Goal: Information Seeking & Learning: Learn about a topic

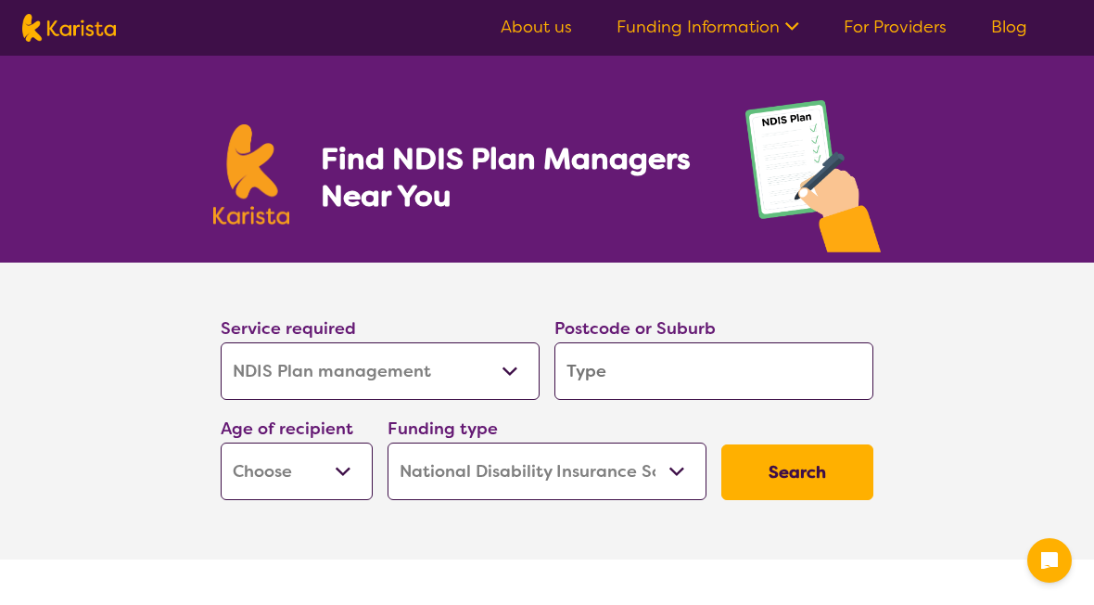
select select "NDIS Plan management"
select select "NDIS"
select select "NDIS Plan management"
select select "NDIS"
click at [606, 379] on input "search" at bounding box center [713, 370] width 319 height 57
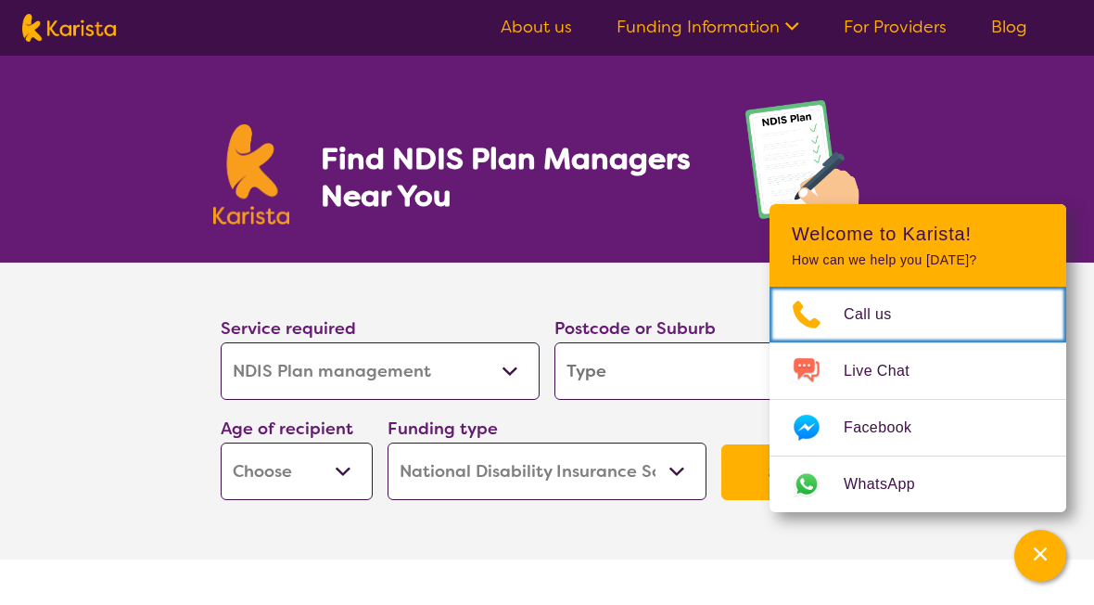
scroll to position [264, 0]
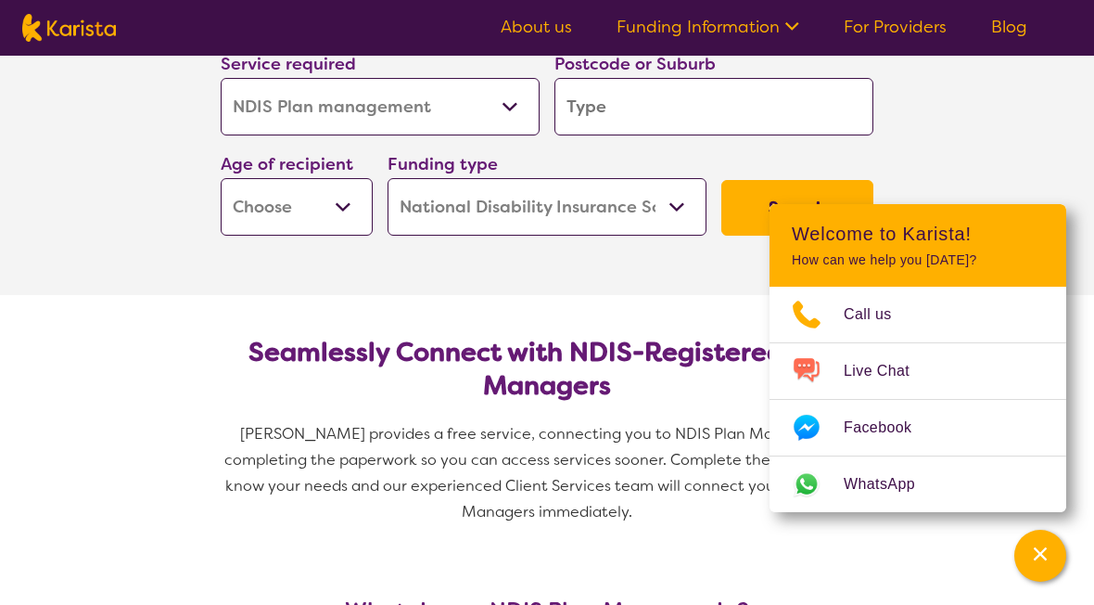
click at [592, 111] on input "search" at bounding box center [713, 106] width 319 height 57
type input "P"
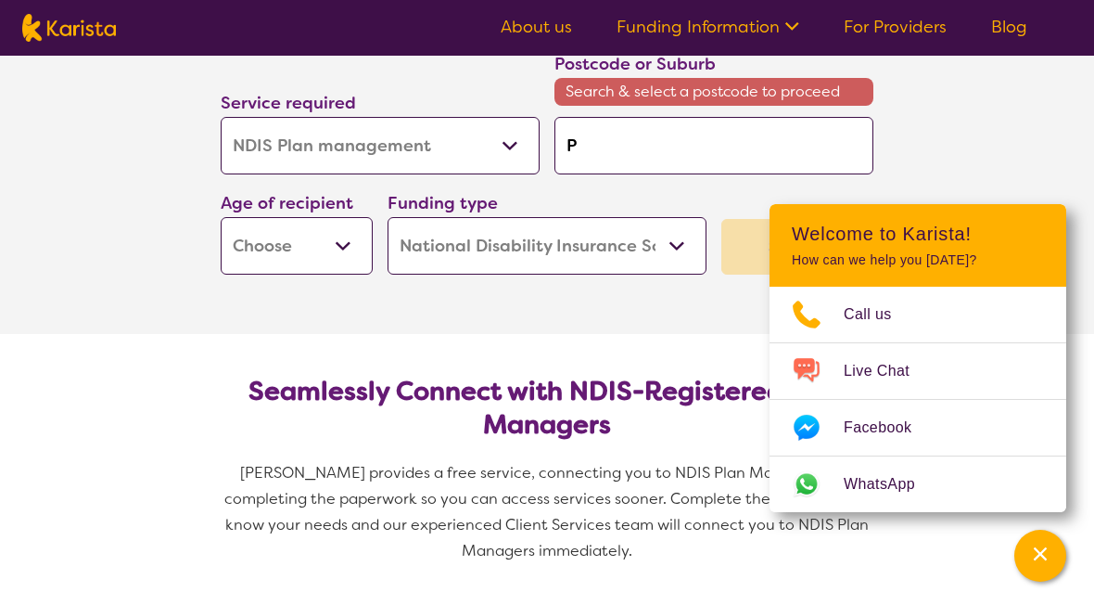
type input "Pa"
type input "Par"
type input "Para"
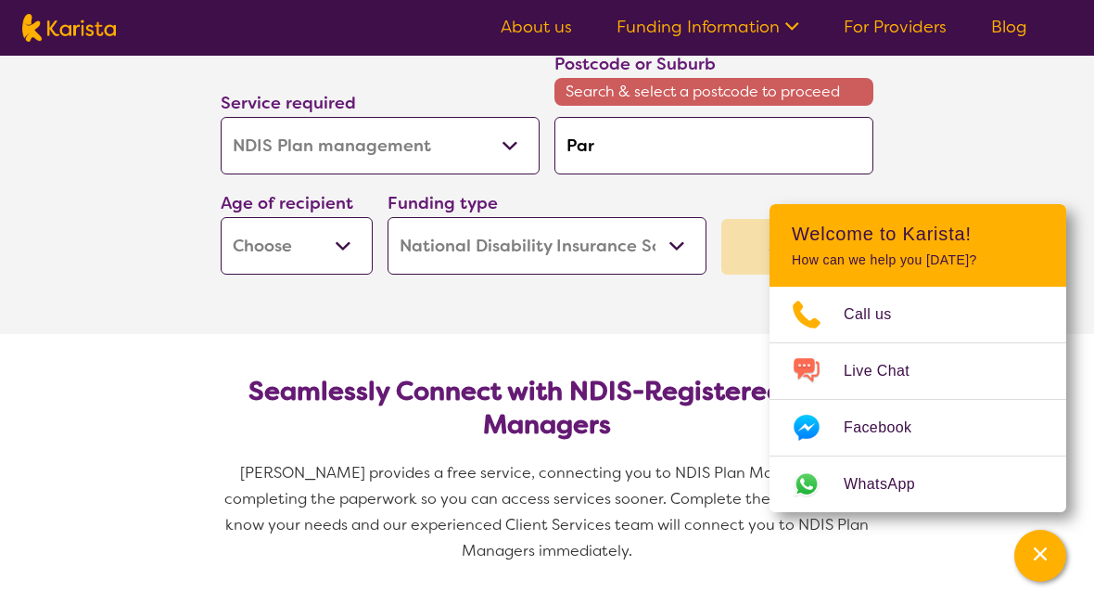
type input "Para"
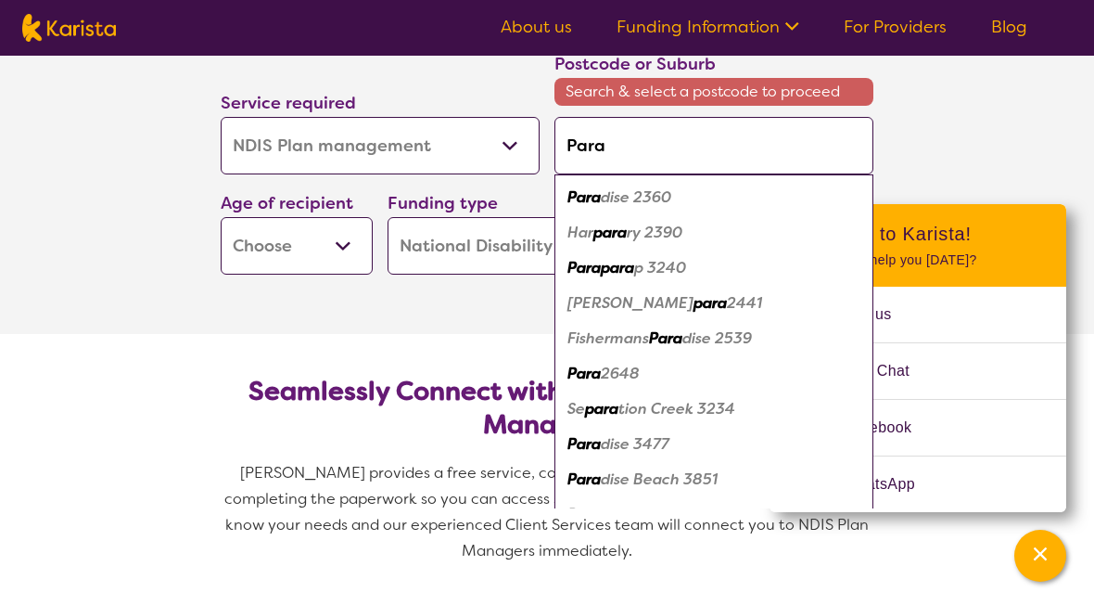
type input "Para"
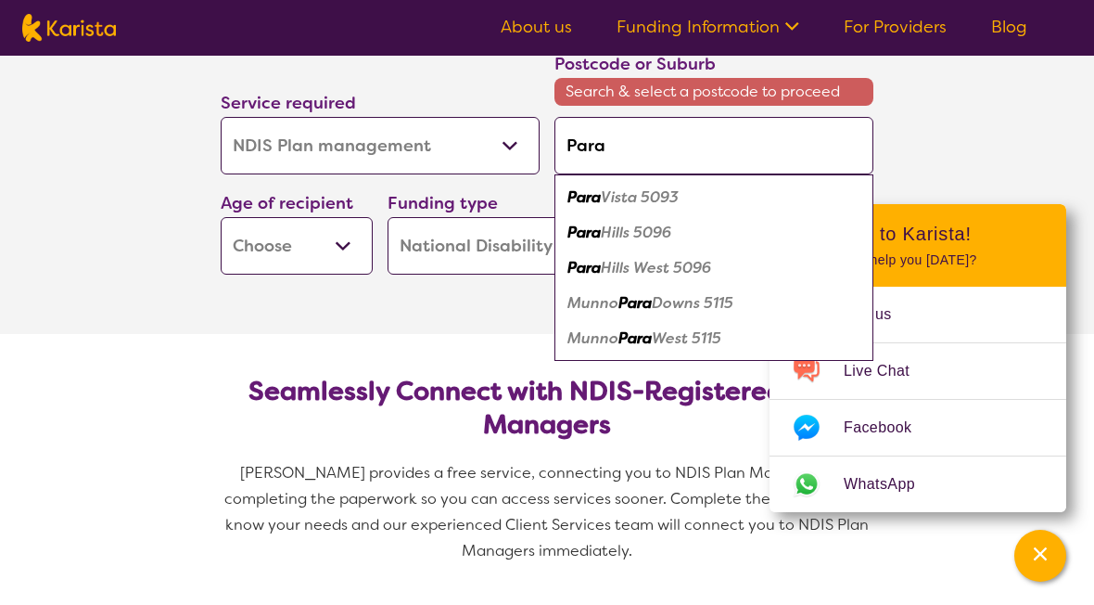
click at [593, 234] on em "Para" at bounding box center [583, 232] width 33 height 19
type input "5096"
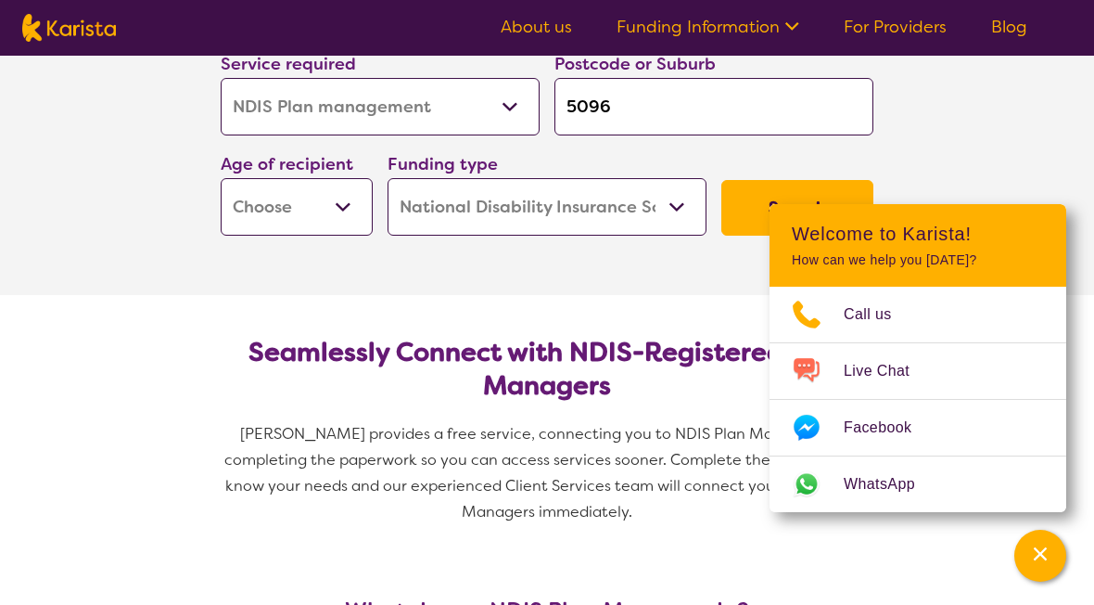
click at [341, 207] on select "Early Childhood - 0 to 9 Child - 10 to 11 Adolescent - 12 to 17 Adult - 18 to 6…" at bounding box center [297, 206] width 152 height 57
select select "AD"
click at [500, 225] on select "Home Care Package (HCP) National Disability Insurance Scheme (NDIS) I don't know" at bounding box center [547, 206] width 319 height 57
click at [465, 211] on select "Home Care Package (HCP) National Disability Insurance Scheme (NDIS) I don't know" at bounding box center [547, 206] width 319 height 57
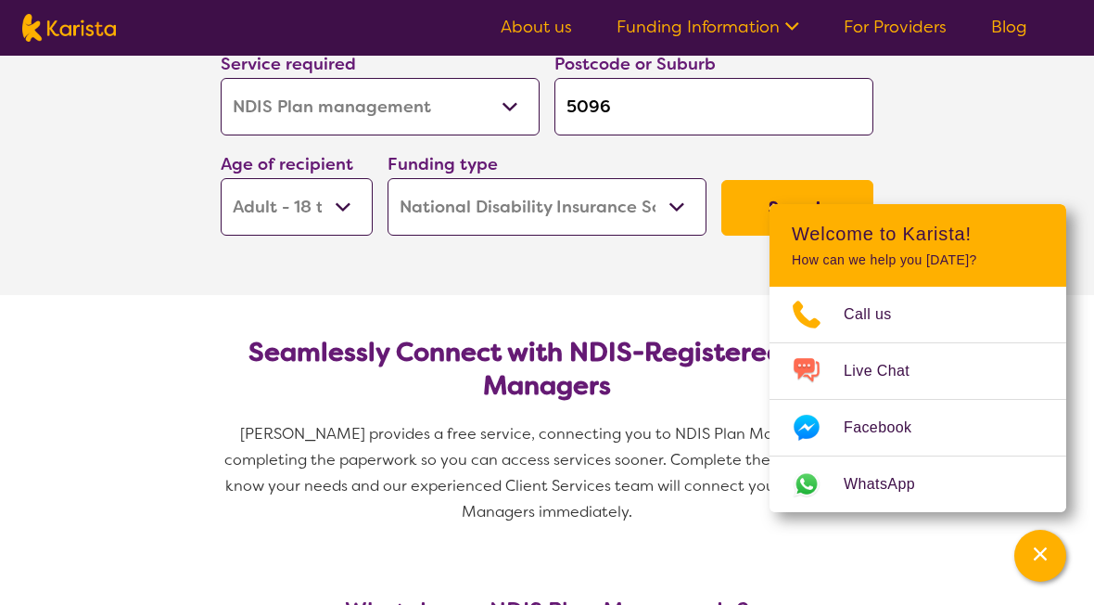
click at [741, 198] on button "Search" at bounding box center [797, 208] width 152 height 56
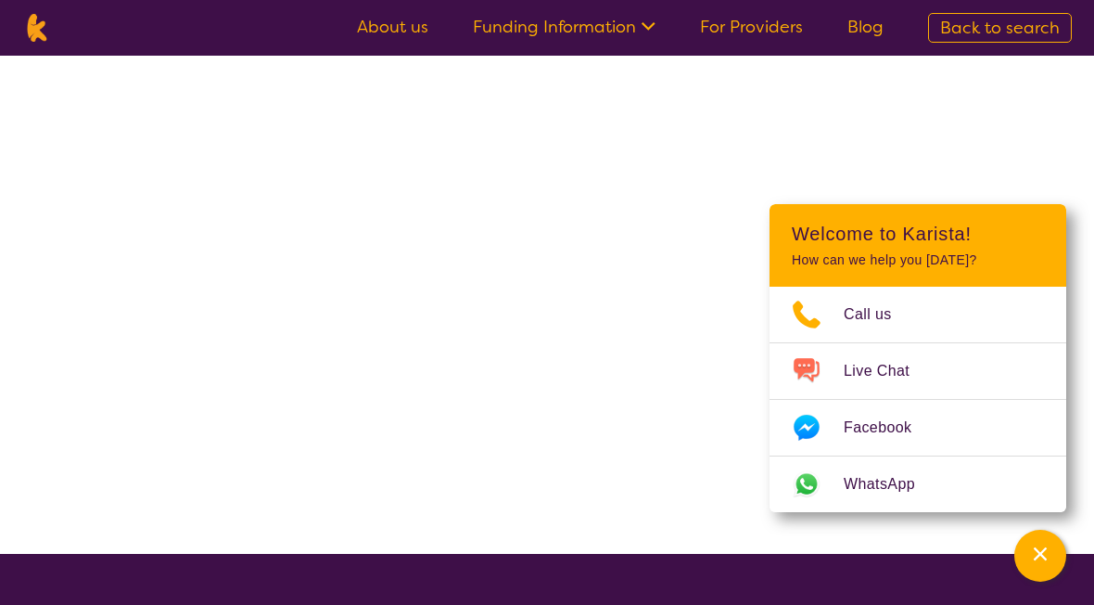
scroll to position [24, 0]
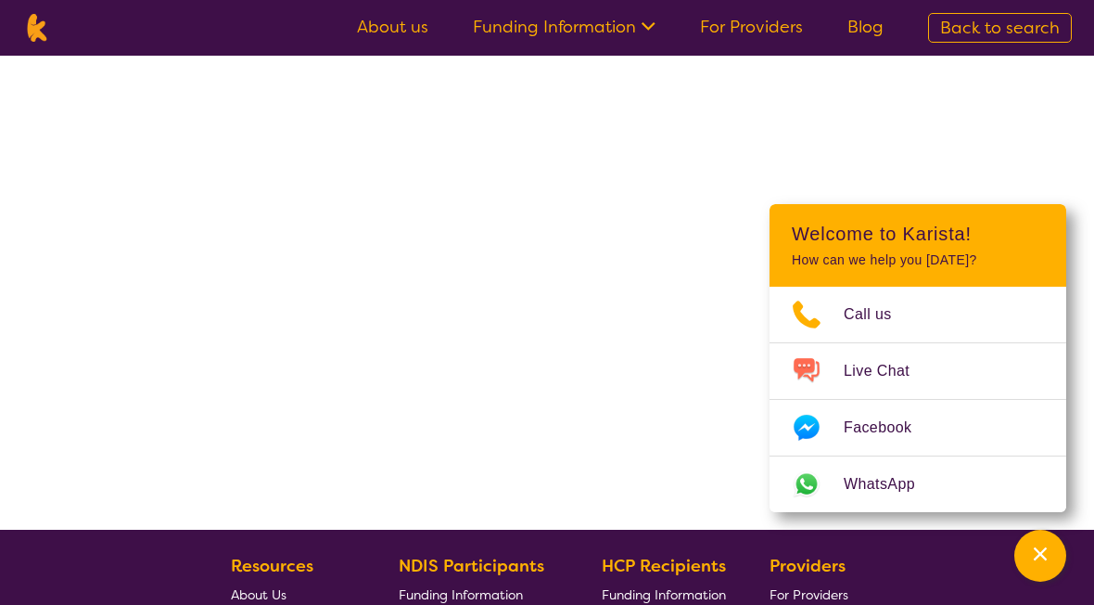
select select "by_score"
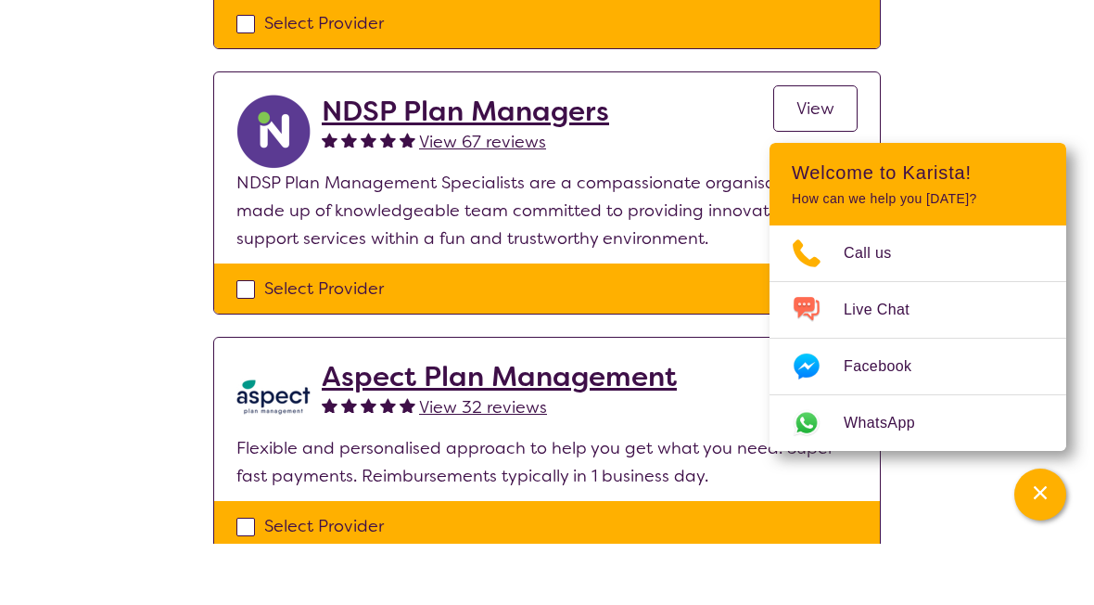
scroll to position [1148, 0]
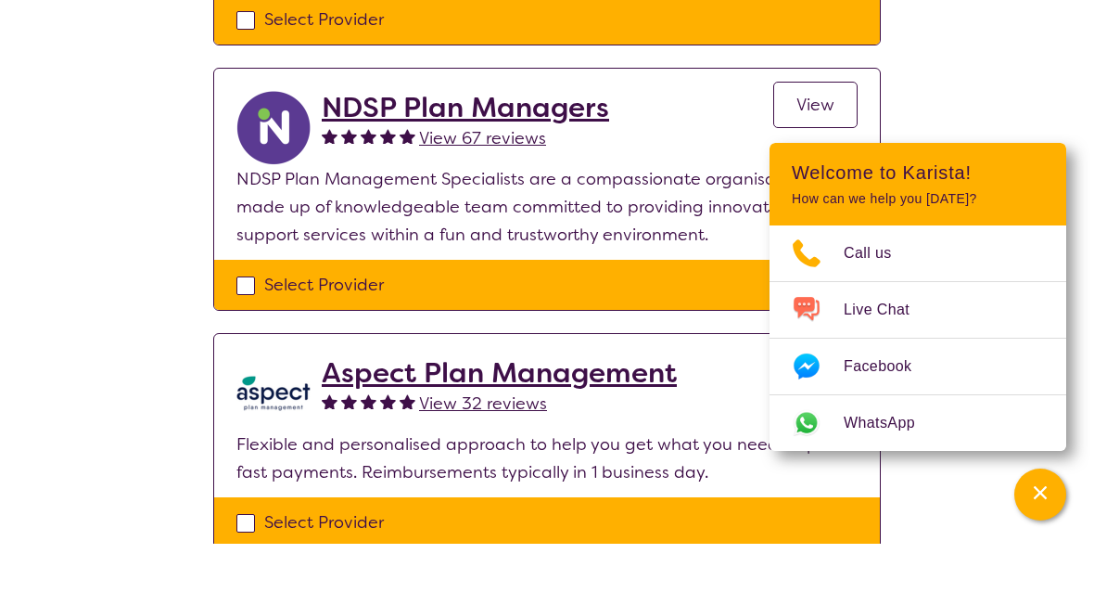
click at [356, 417] on h2 "Aspect Plan Management" at bounding box center [499, 433] width 355 height 33
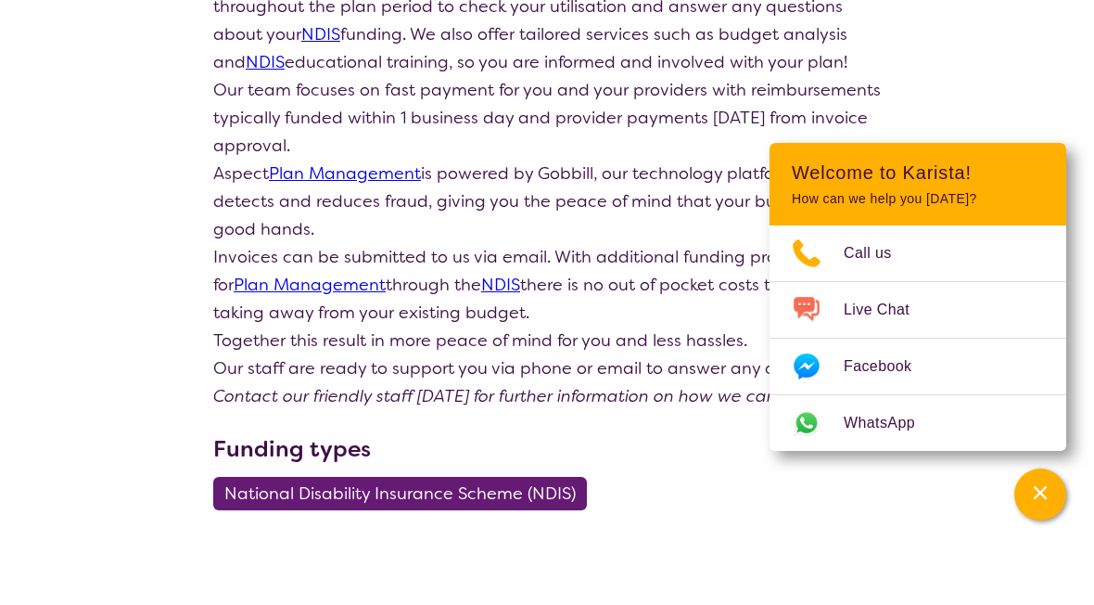
scroll to position [416, 0]
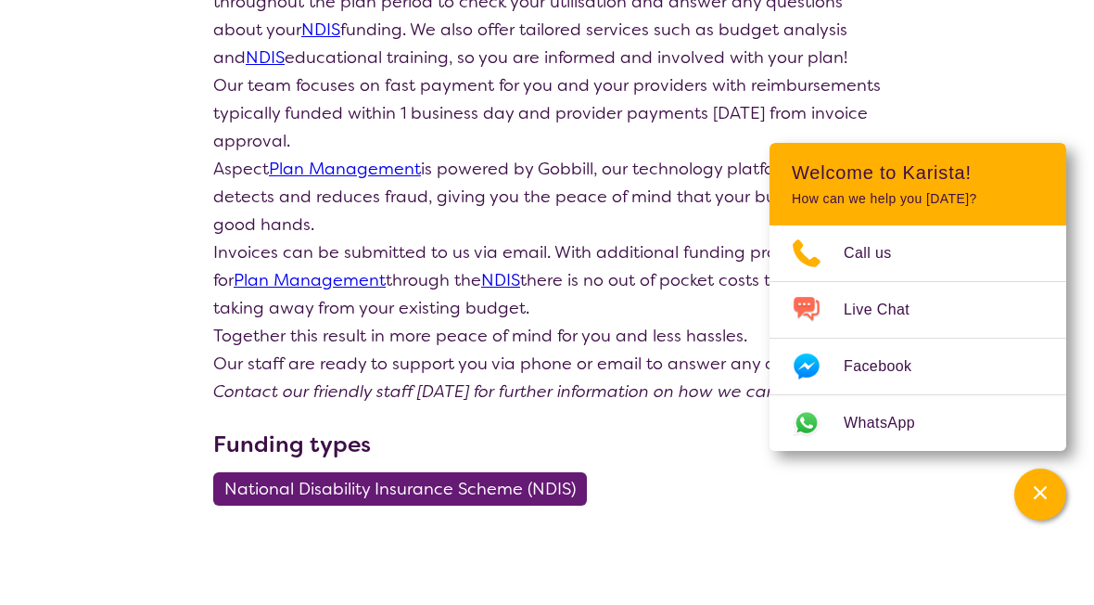
click at [1031, 563] on icon "Channel Menu" at bounding box center [1040, 553] width 19 height 19
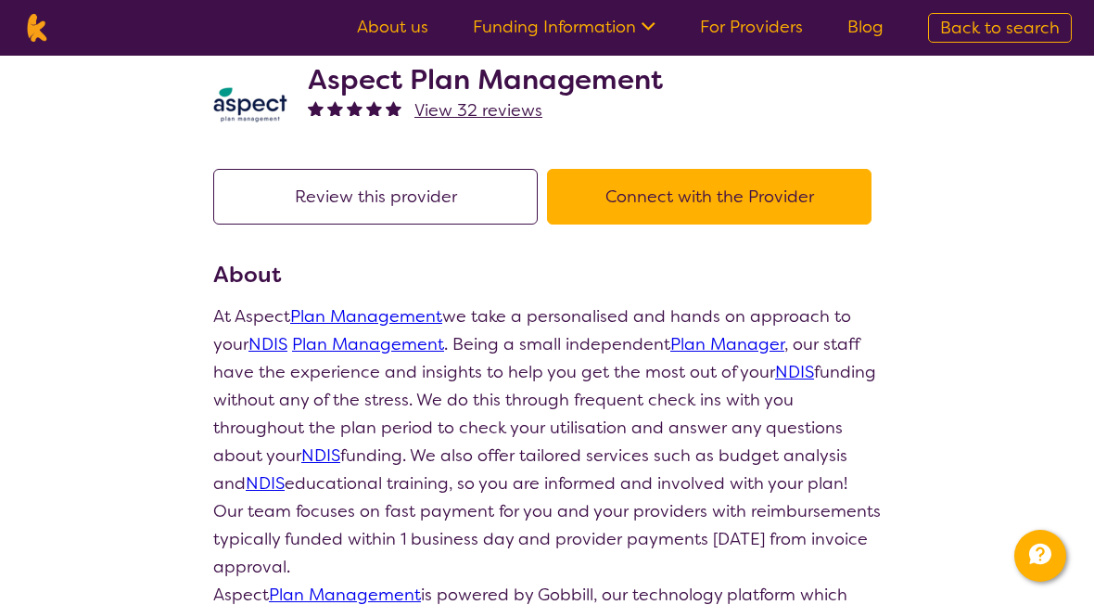
scroll to position [0, 0]
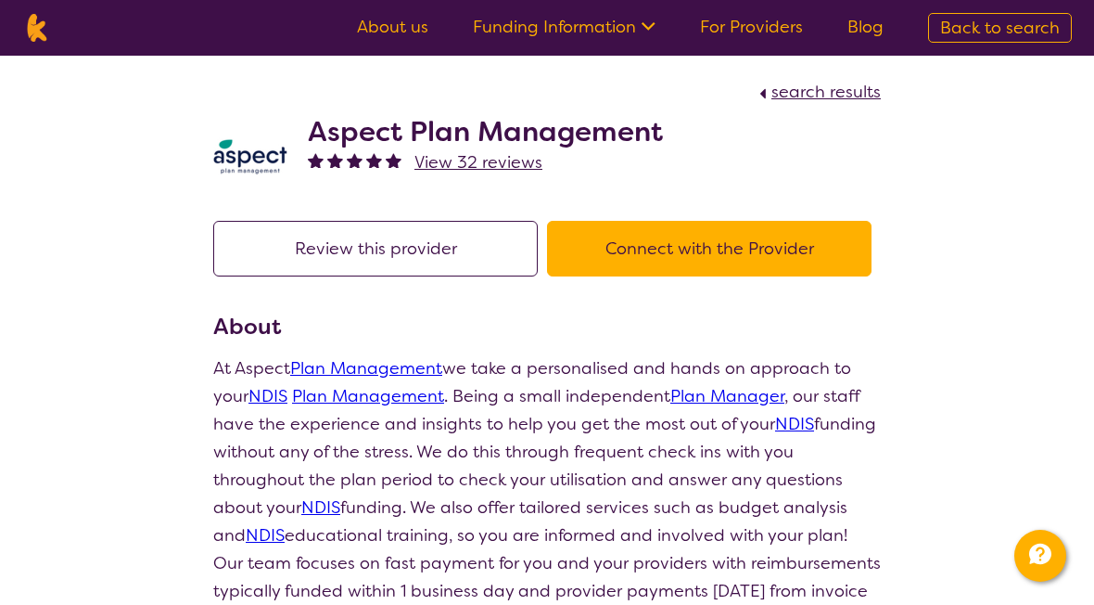
select select "by_score"
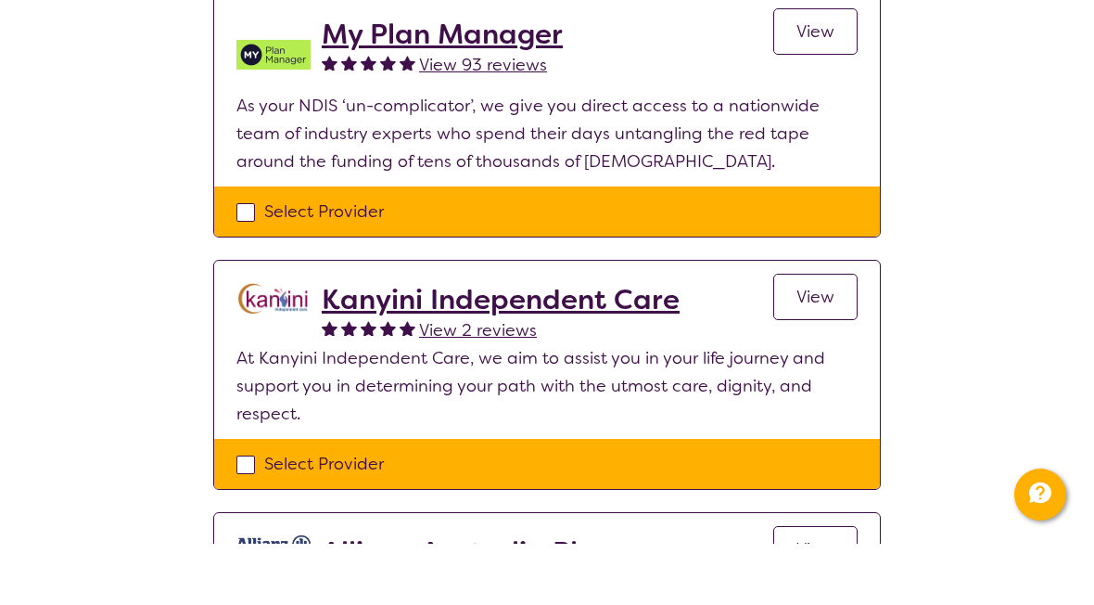
scroll to position [1725, 0]
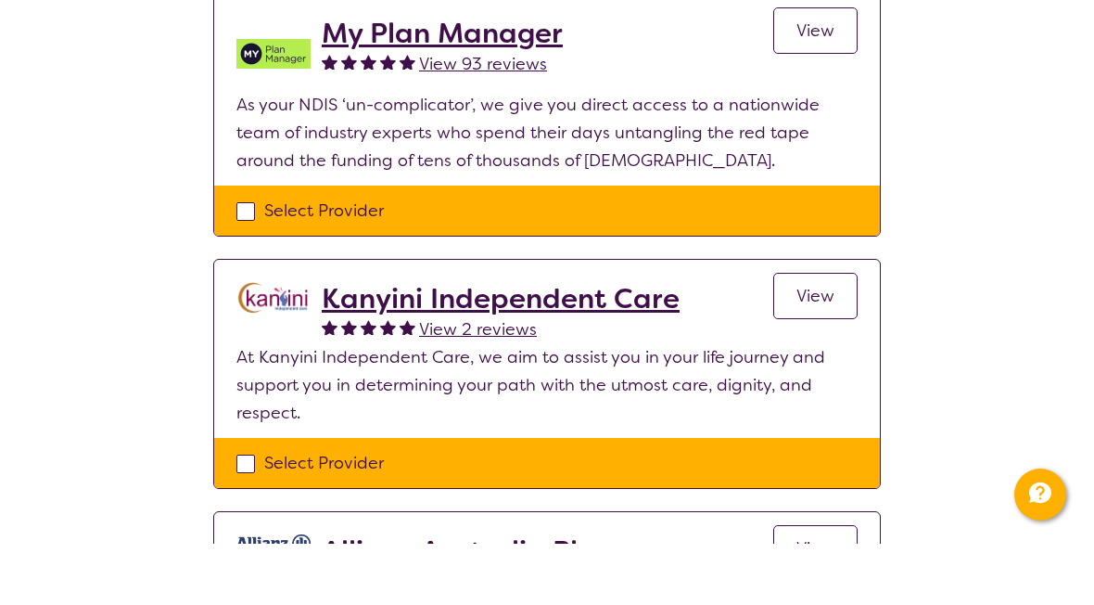
click at [343, 343] on h2 "Kanyini Independent Care" at bounding box center [501, 359] width 358 height 33
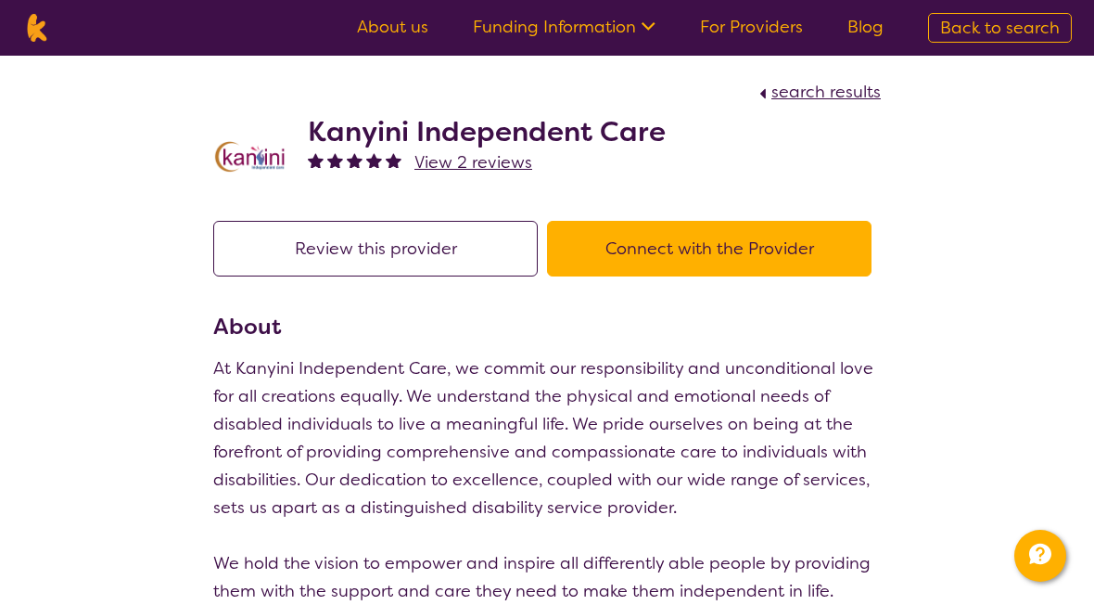
select select "by_score"
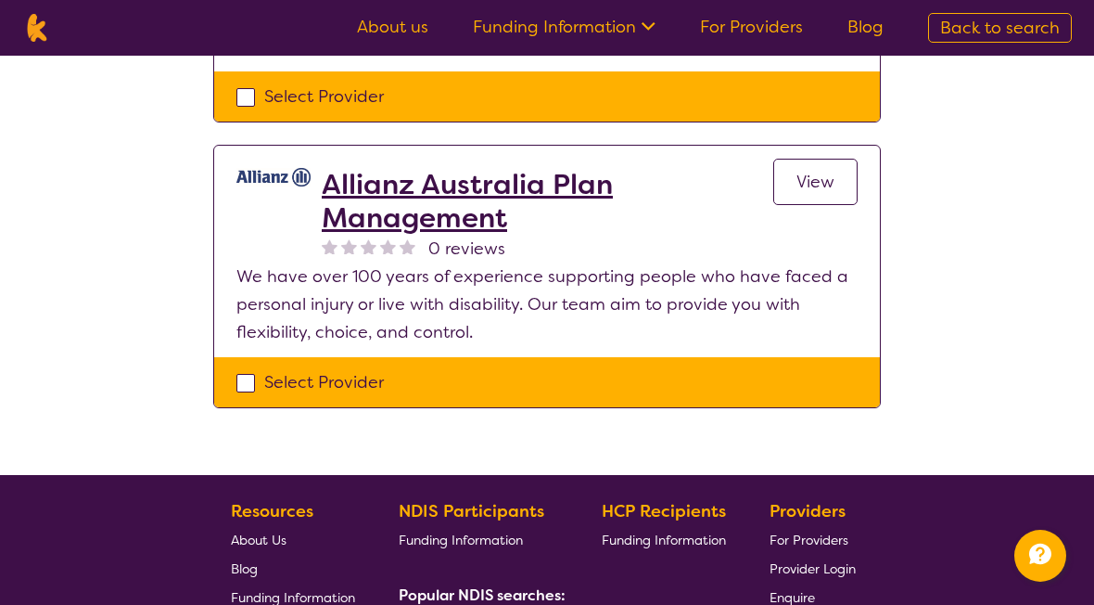
scroll to position [2147, 0]
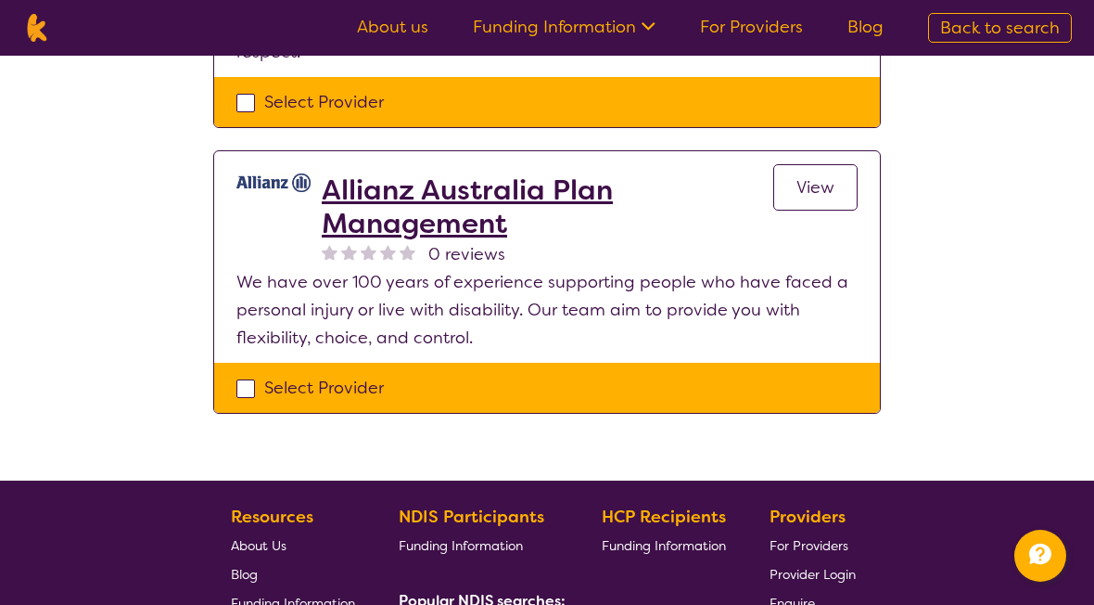
click at [367, 214] on h2 "Allianz Australia Plan Management" at bounding box center [548, 206] width 452 height 67
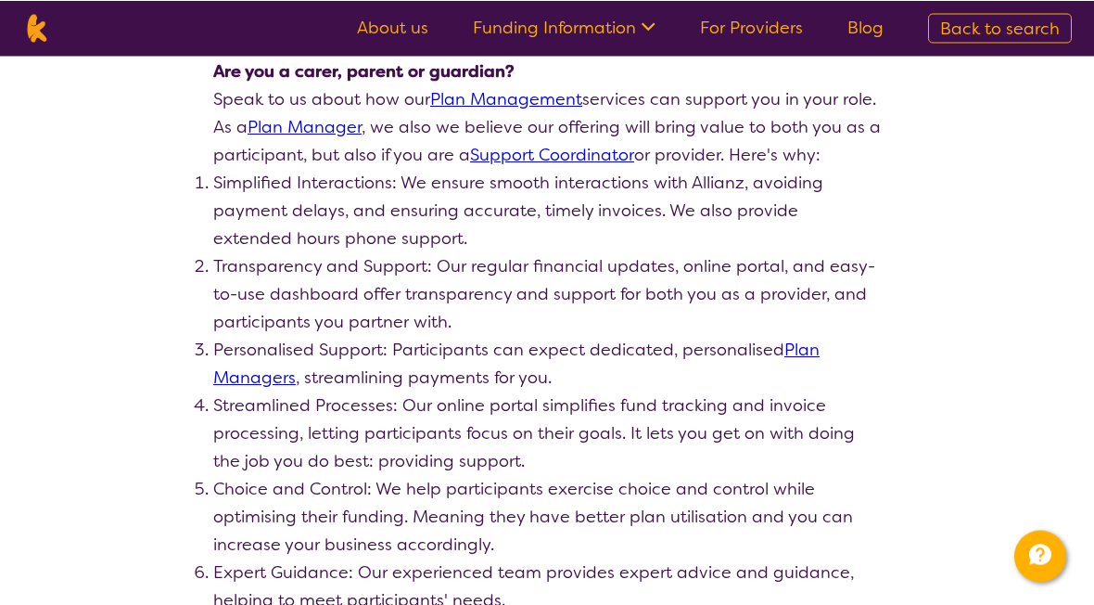
scroll to position [819, 0]
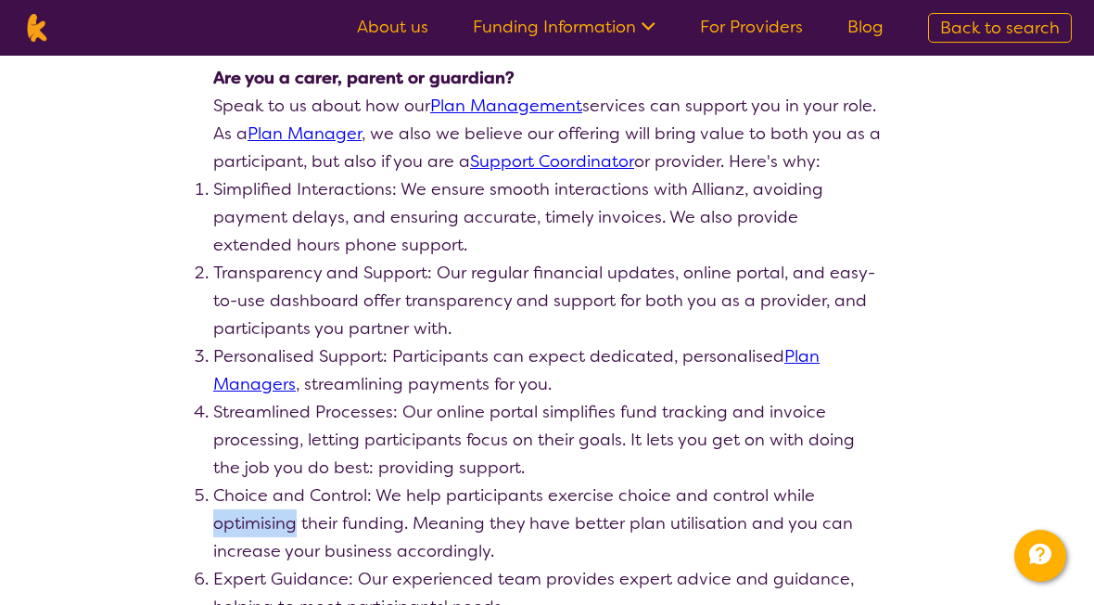
click at [123, 540] on div "search results Allianz Australia Plan Management 0 reviews Review this provider…" at bounding box center [547, 131] width 1094 height 1788
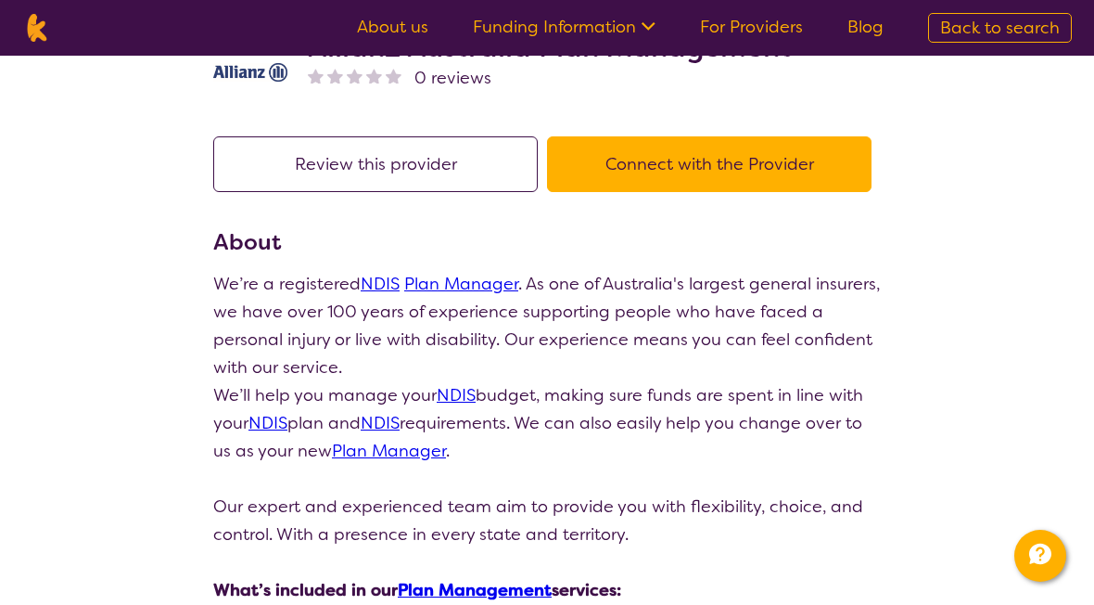
scroll to position [0, 0]
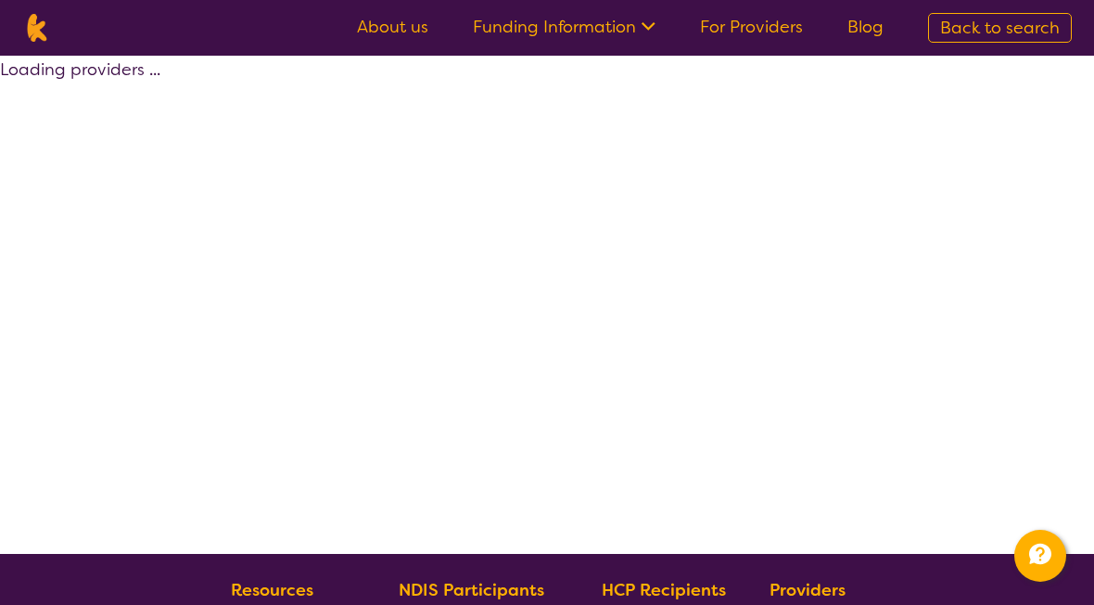
scroll to position [415, 0]
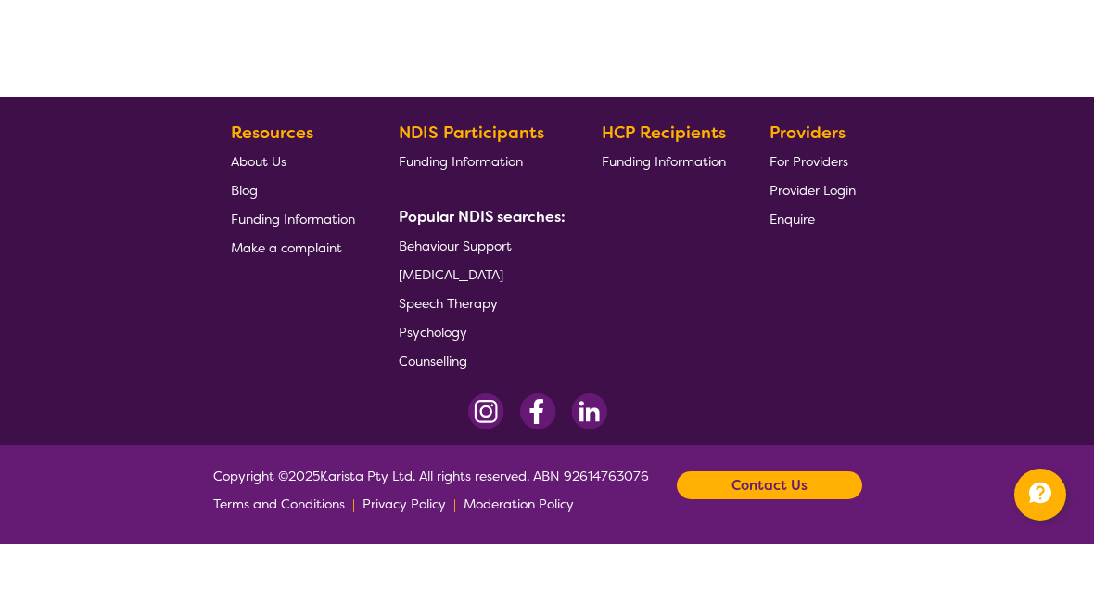
select select "by_score"
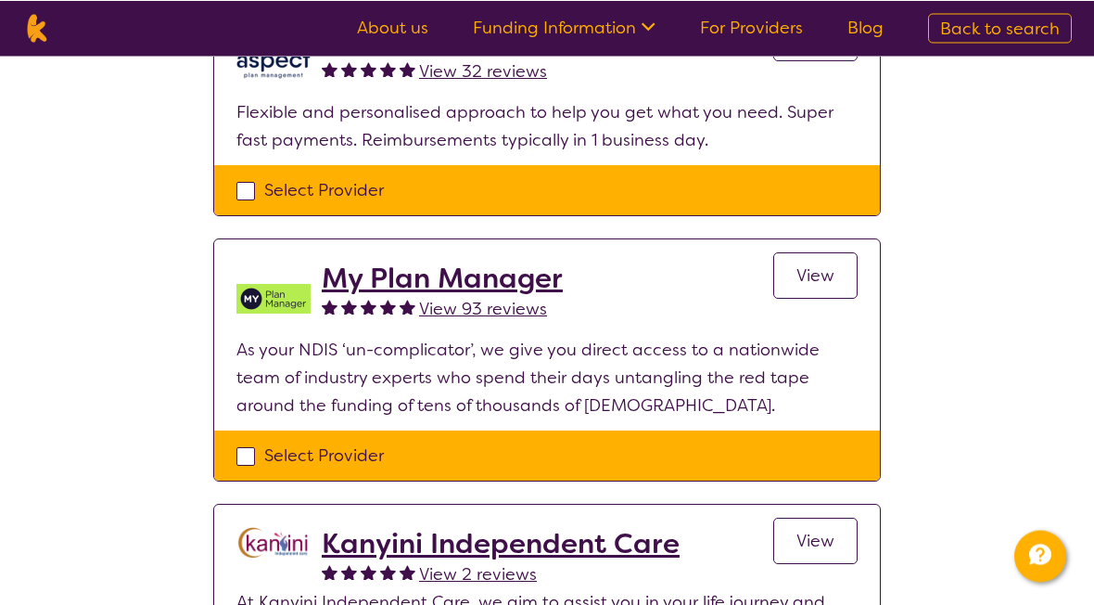
scroll to position [1537, 0]
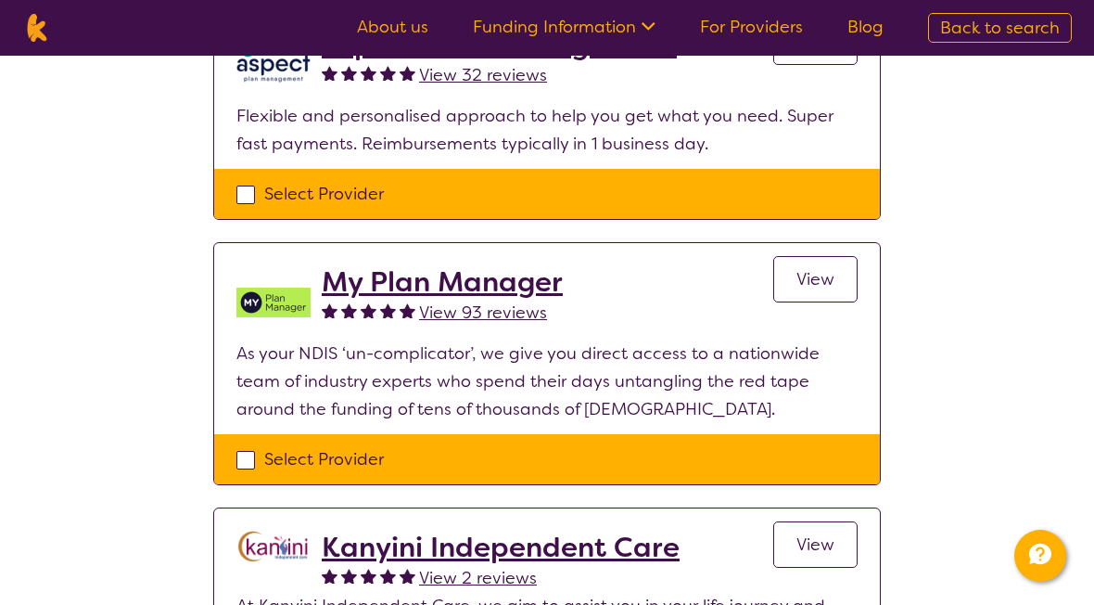
click at [366, 283] on h2 "My Plan Manager" at bounding box center [442, 281] width 241 height 33
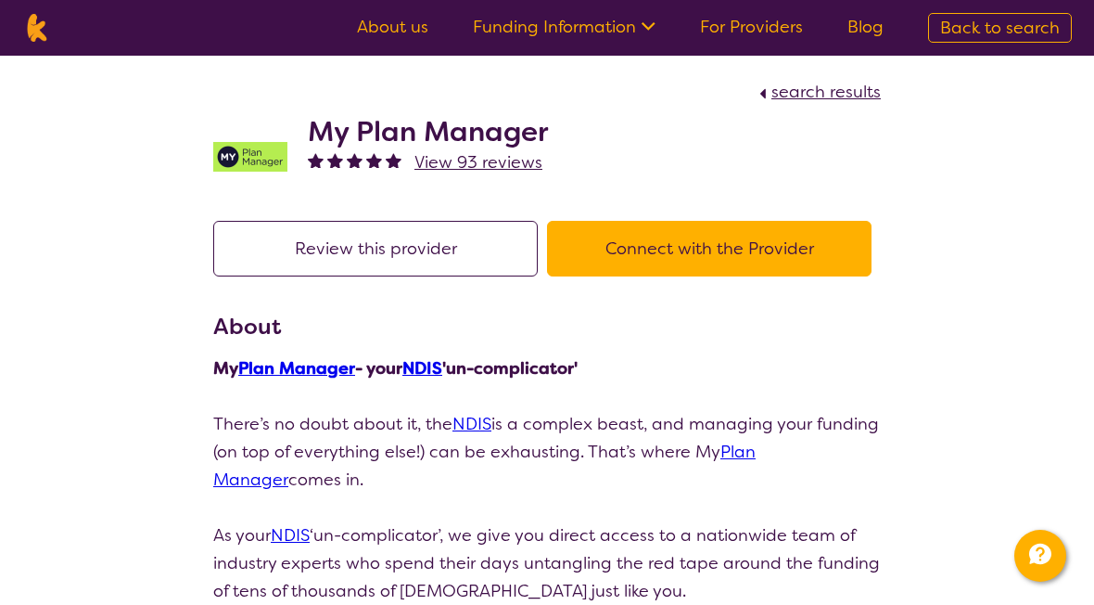
select select "by_score"
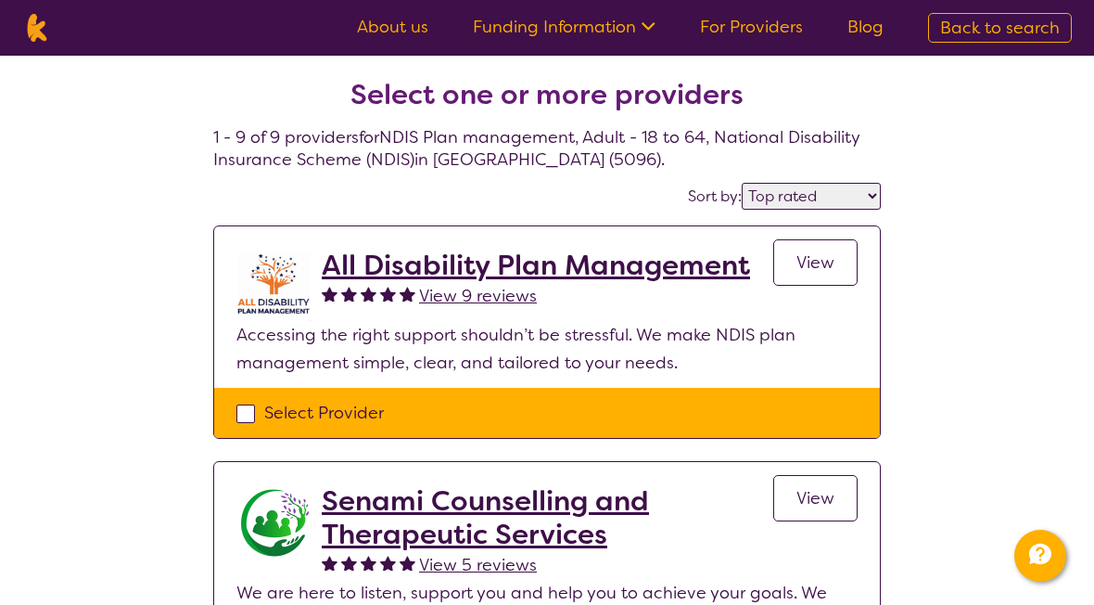
click at [655, 30] on icon at bounding box center [645, 24] width 19 height 19
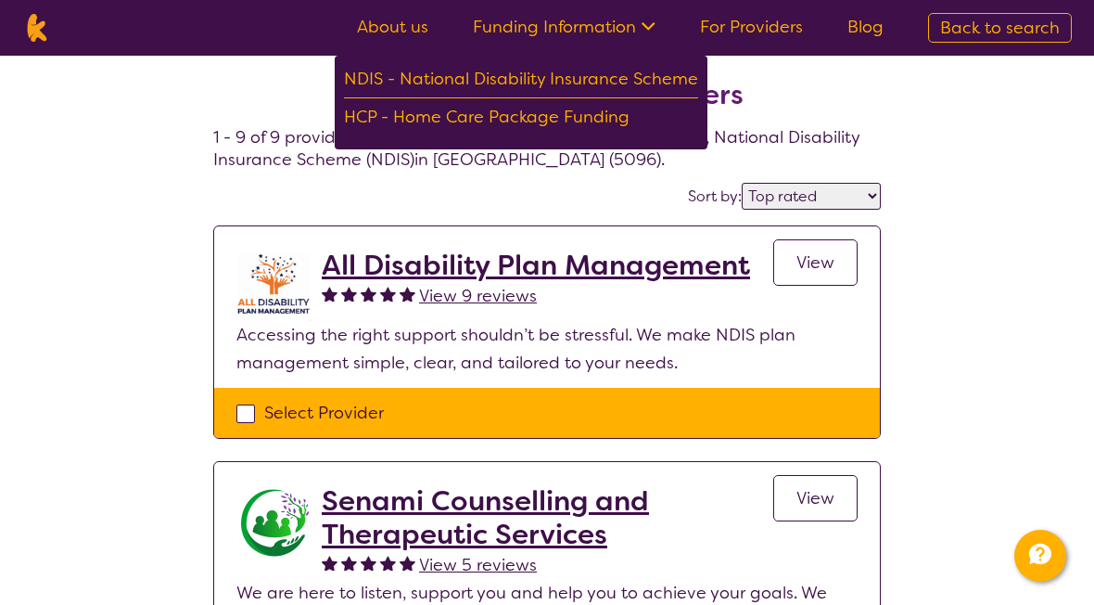
click at [389, 85] on div "NDIS - National Disability Insurance Scheme" at bounding box center [521, 81] width 354 height 33
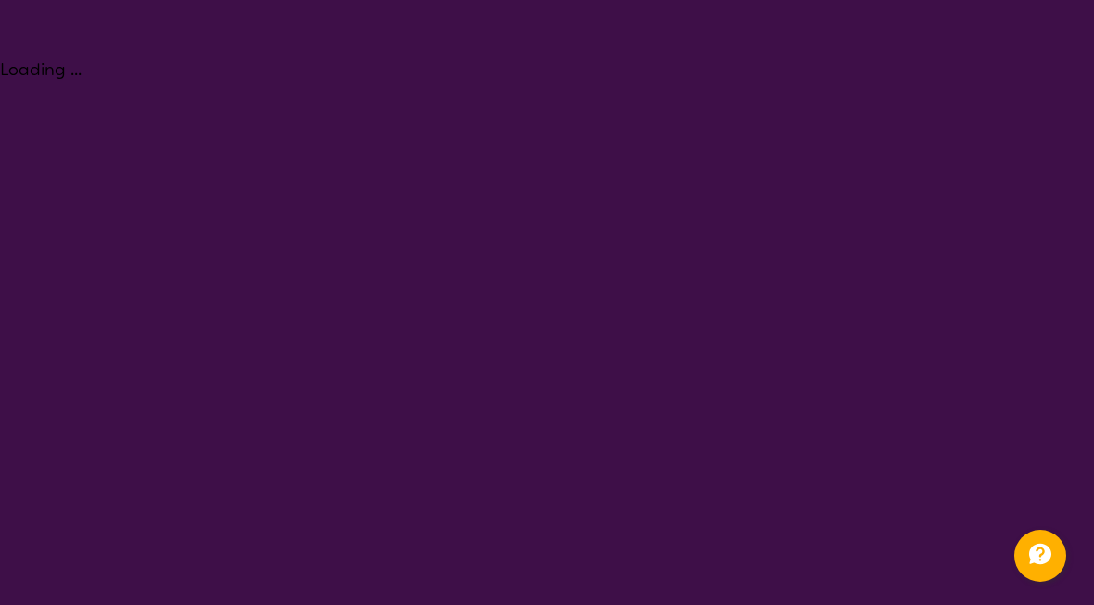
select select "NDIS Plan management"
select select "AD"
select select "NDIS"
select select "NDIS Plan management"
select select "AD"
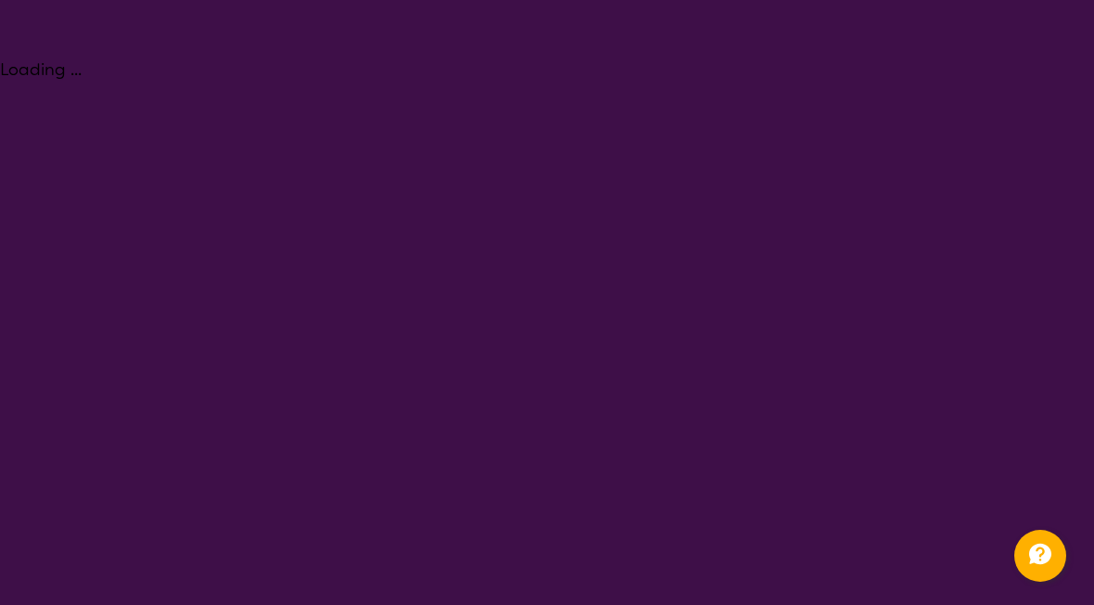
select select "NDIS"
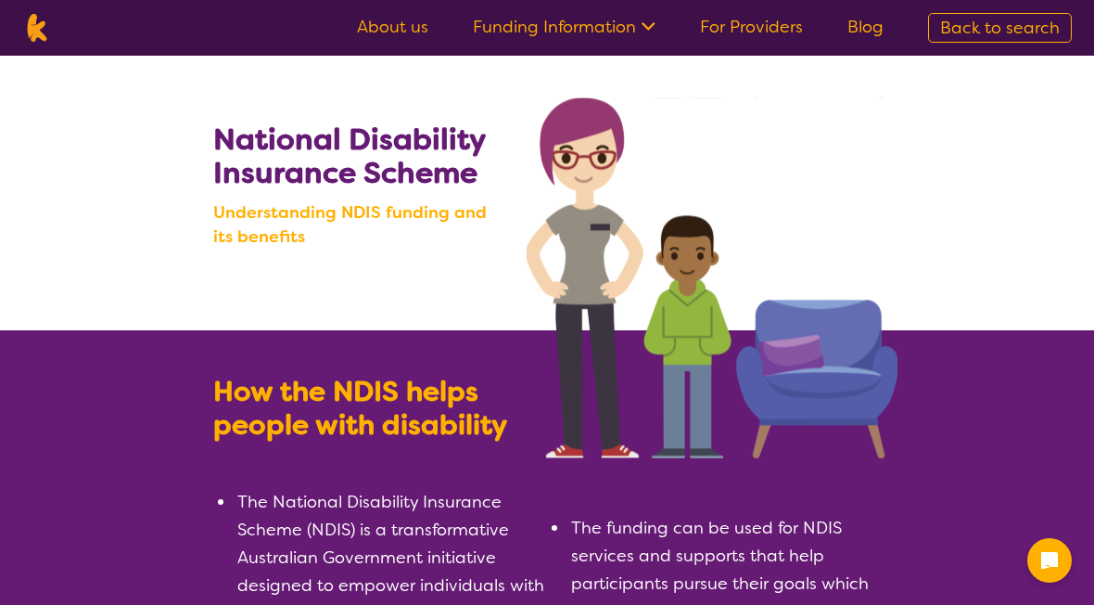
click at [755, 27] on link "For Providers" at bounding box center [751, 27] width 103 height 22
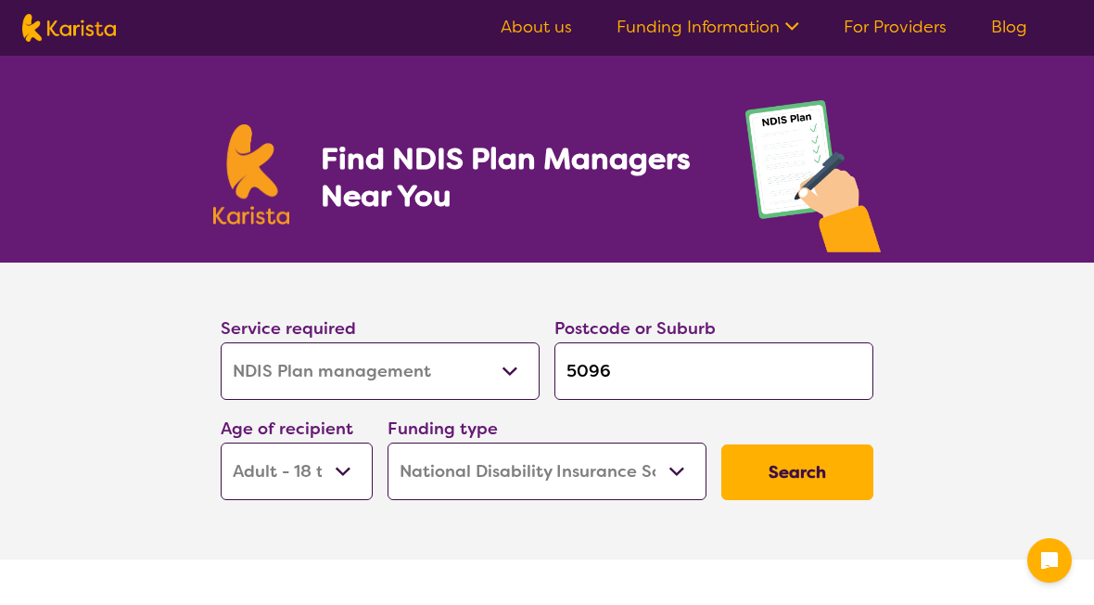
select select "NDIS Plan management"
select select "AD"
select select "NDIS"
select select "NDIS Plan management"
select select "AD"
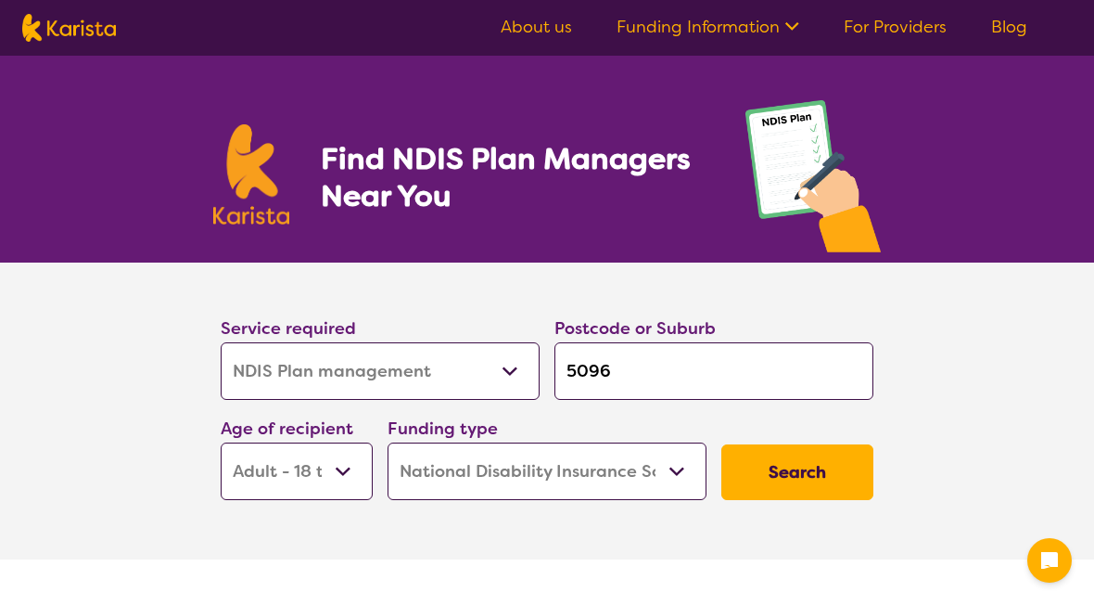
select select "NDIS"
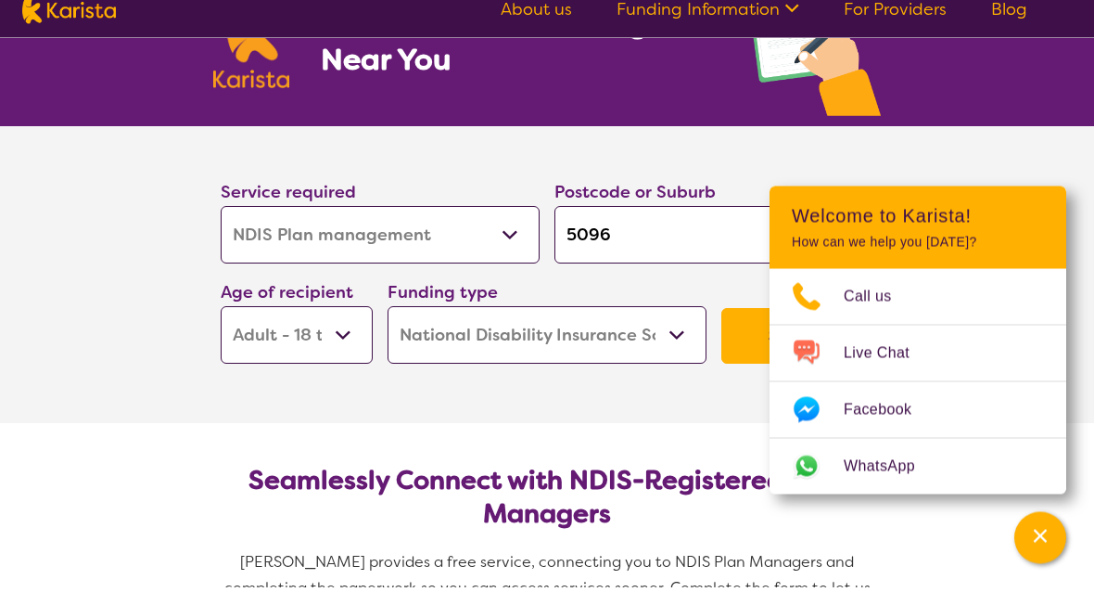
click at [741, 345] on button "Search" at bounding box center [797, 354] width 152 height 56
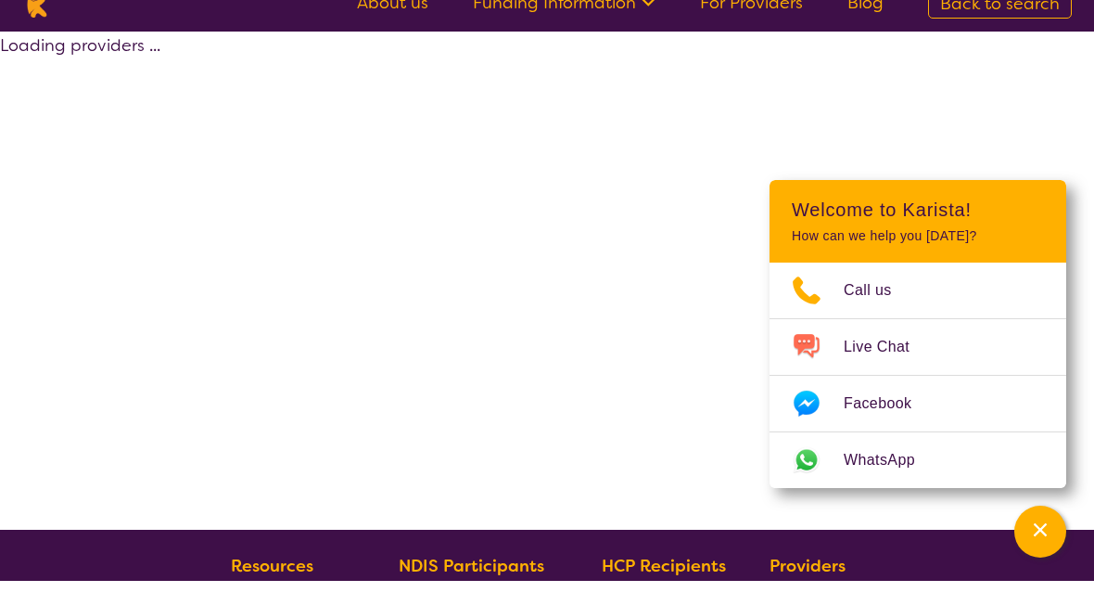
select select "by_score"
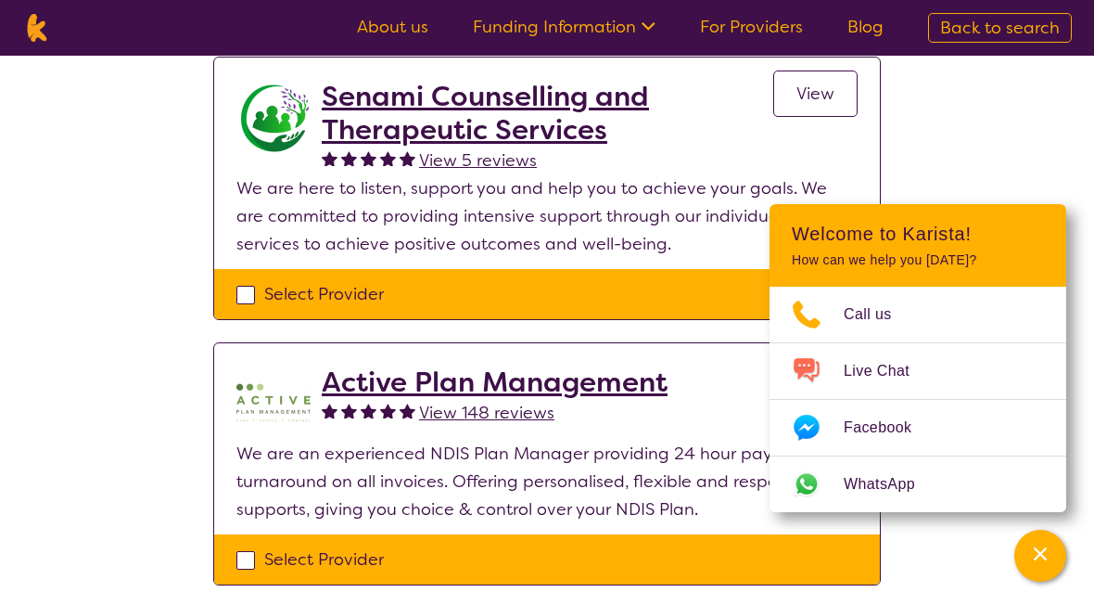
scroll to position [402, 0]
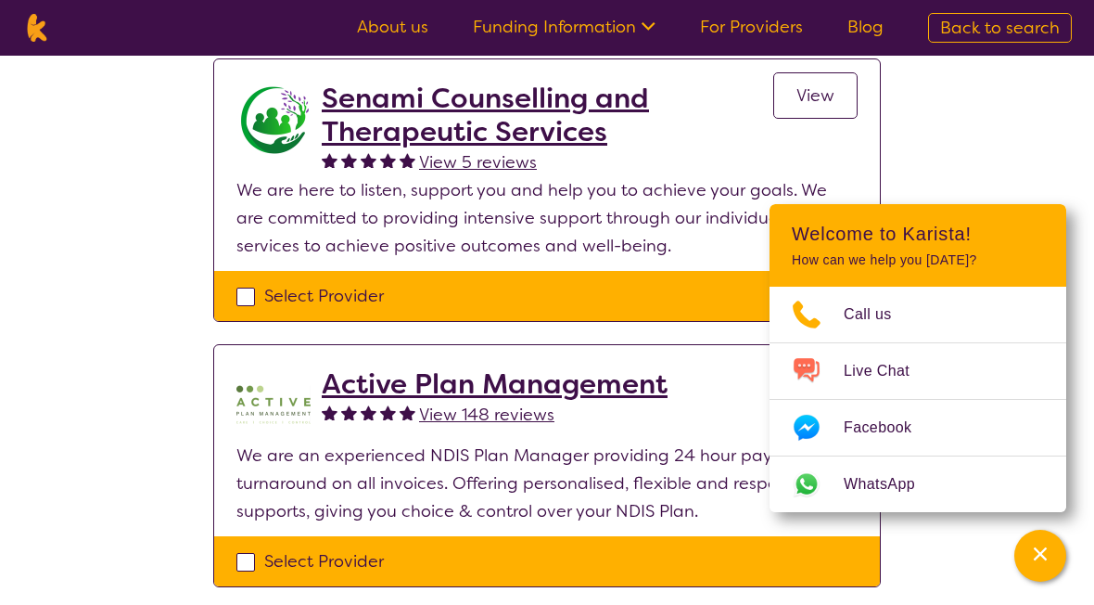
click at [1034, 544] on icon "Channel Menu" at bounding box center [1040, 553] width 19 height 19
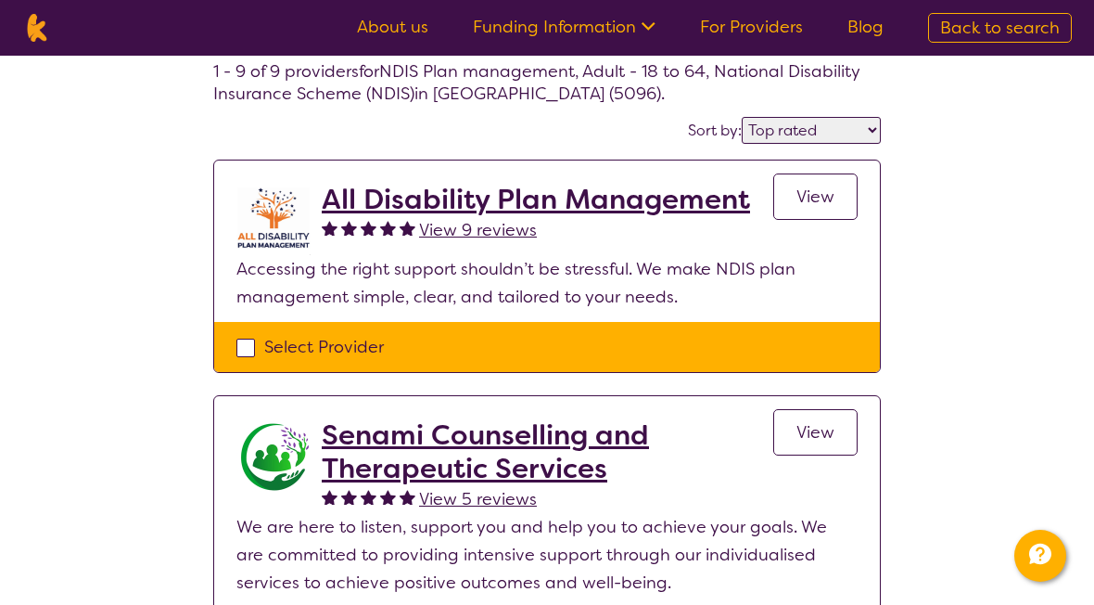
scroll to position [53, 0]
